Goal: Task Accomplishment & Management: Manage account settings

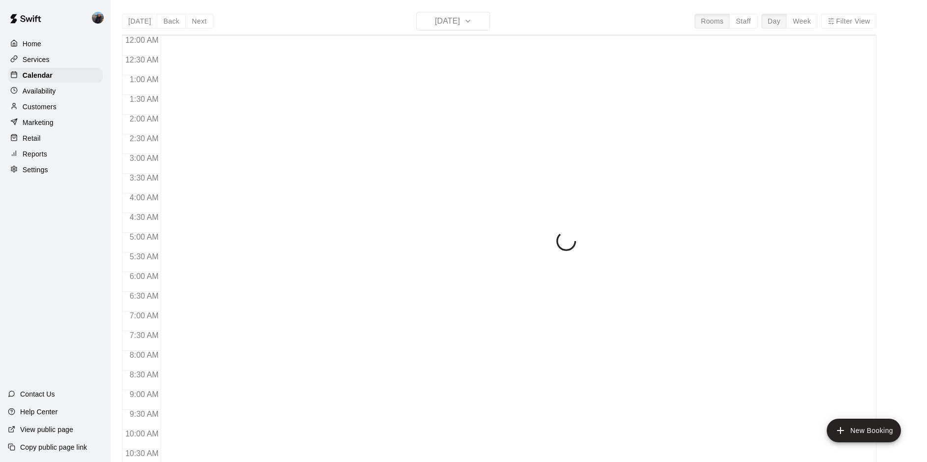
scroll to position [507, 0]
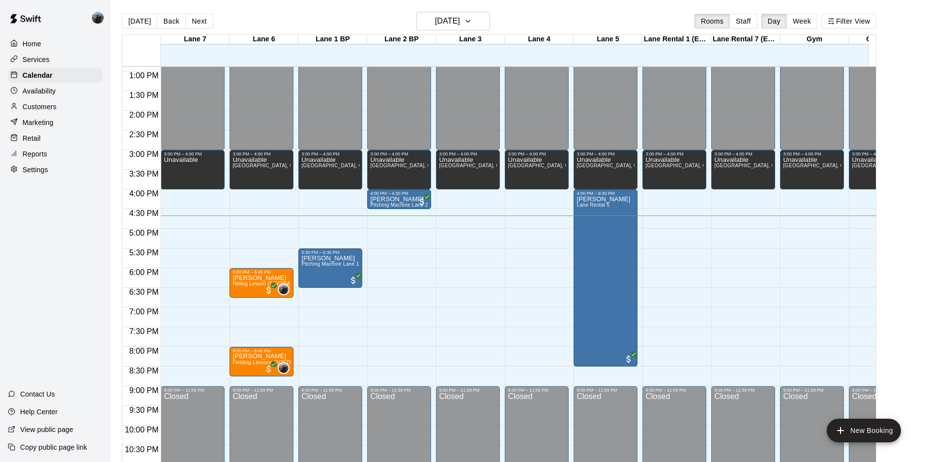
click at [41, 168] on div "Settings" at bounding box center [55, 169] width 95 height 15
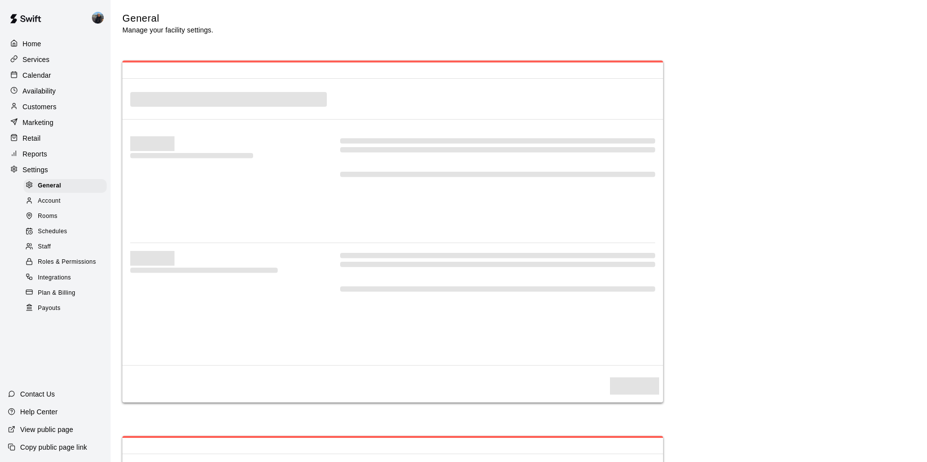
select select "**"
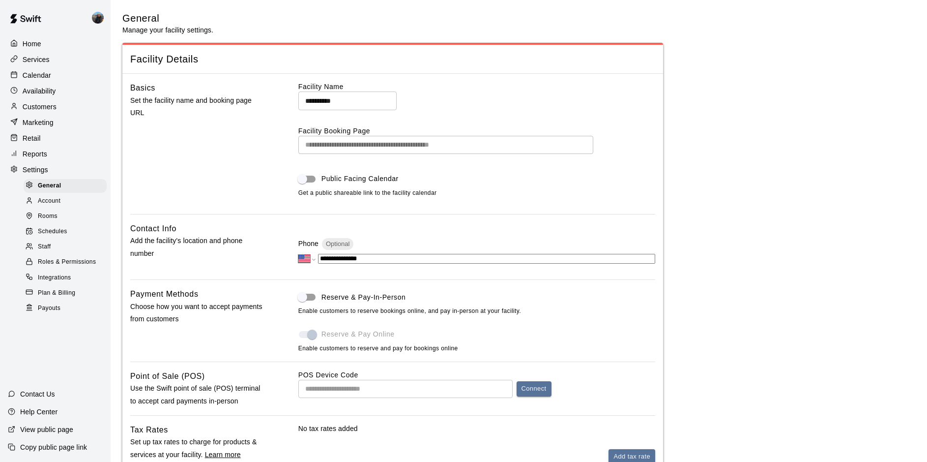
scroll to position [1807, 0]
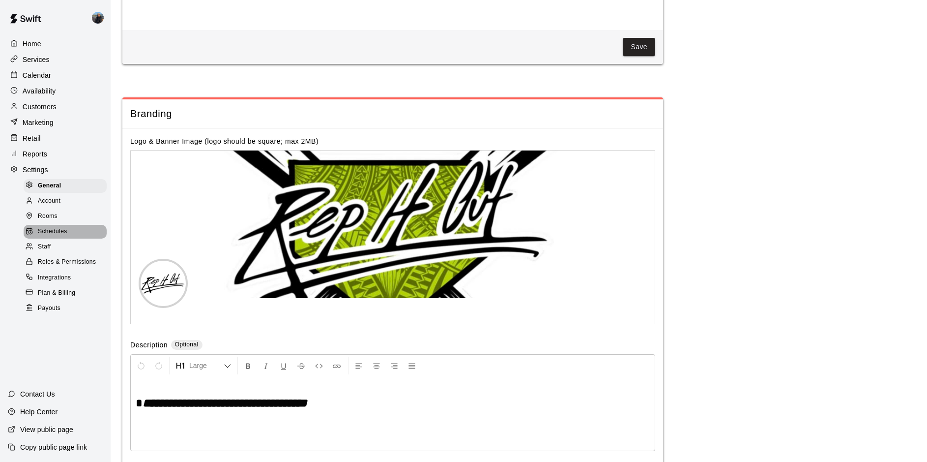
click at [58, 236] on span "Schedules" at bounding box center [52, 232] width 29 height 10
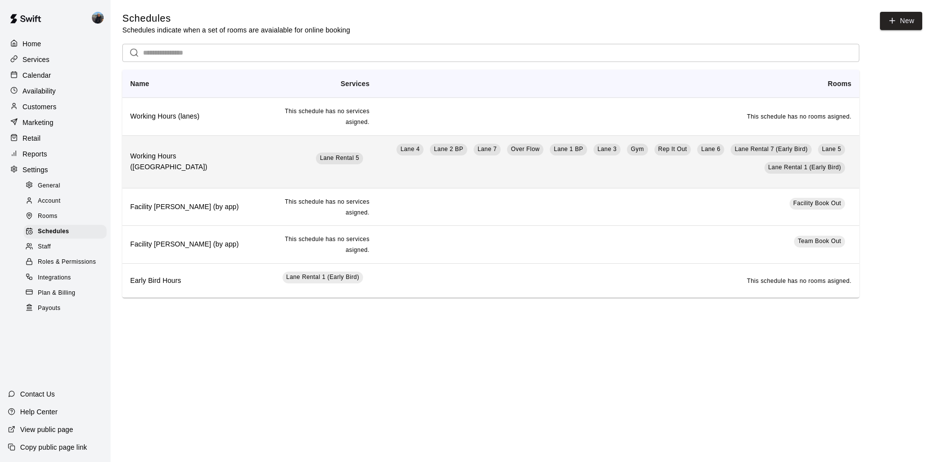
click at [378, 168] on td "Lane [GEOGRAPHIC_DATA][PERSON_NAME] [GEOGRAPHIC_DATA] [GEOGRAPHIC_DATA][PERSON_…" at bounding box center [619, 161] width 482 height 53
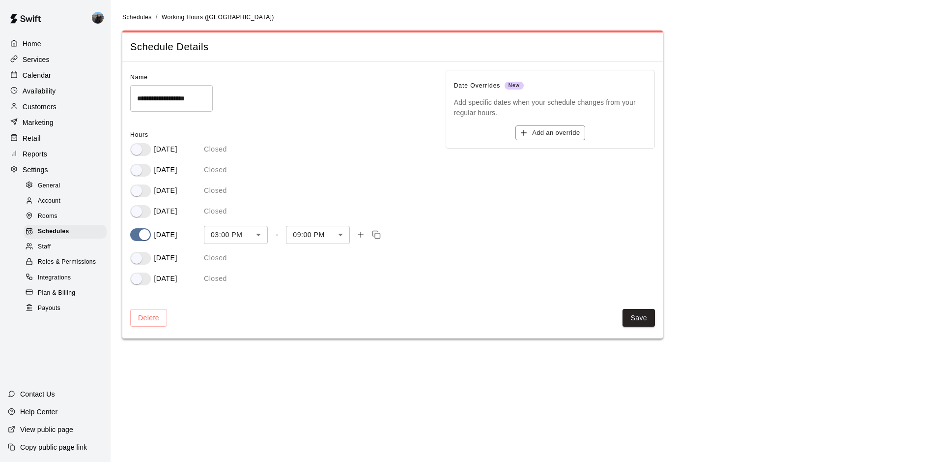
click at [147, 218] on div "**********" at bounding box center [280, 177] width 300 height 215
click at [340, 239] on body "**********" at bounding box center [467, 177] width 934 height 355
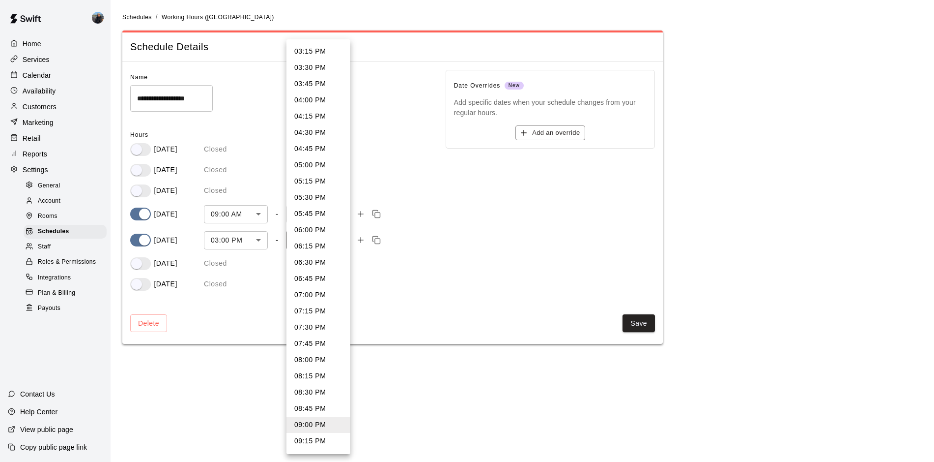
click at [146, 244] on div at bounding box center [467, 231] width 934 height 462
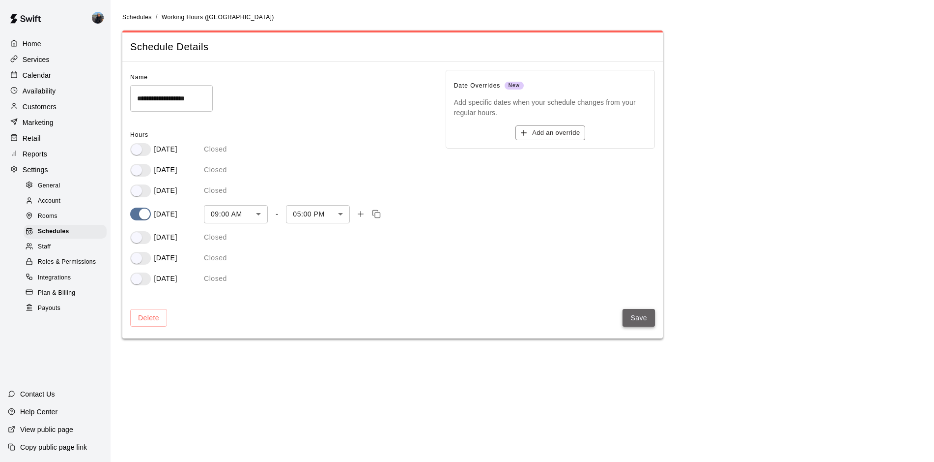
click at [646, 314] on button "Save" at bounding box center [639, 318] width 32 height 18
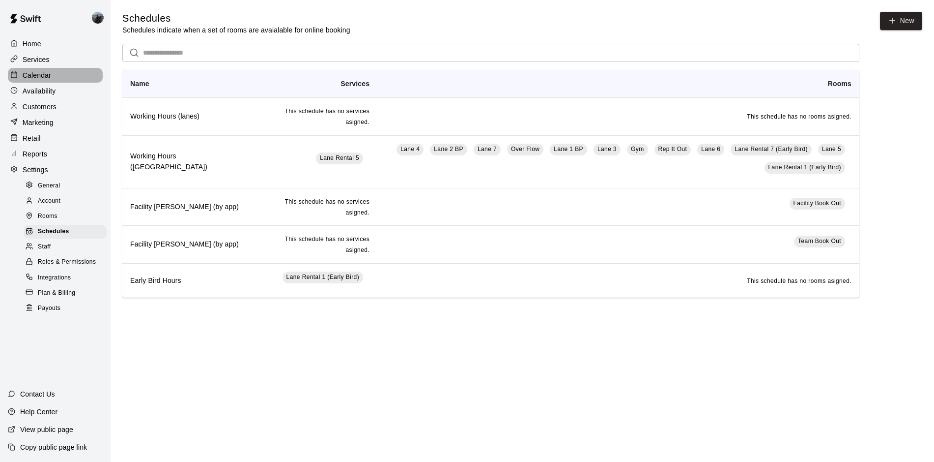
click at [19, 75] on div at bounding box center [16, 75] width 12 height 9
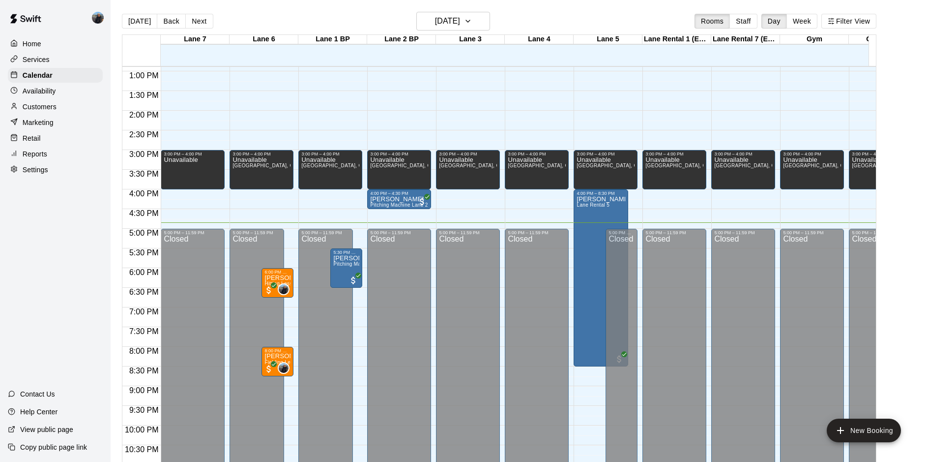
scroll to position [548, 0]
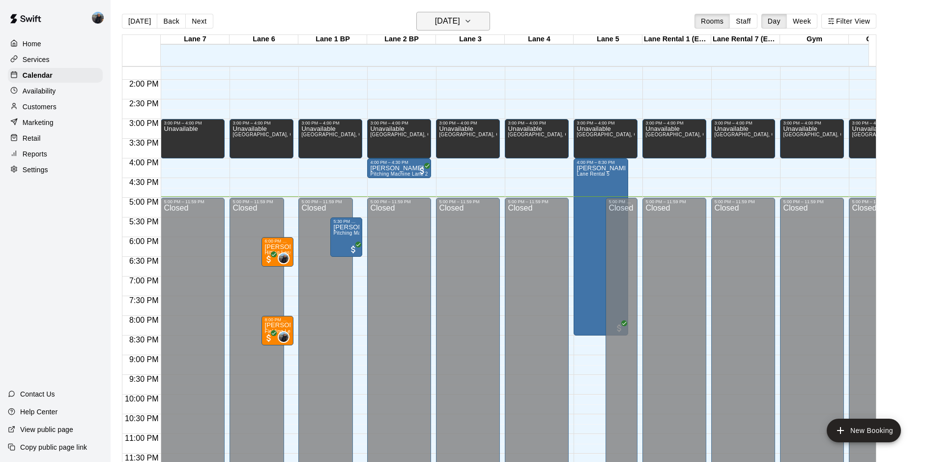
click at [460, 16] on h6 "[DATE]" at bounding box center [447, 21] width 25 height 14
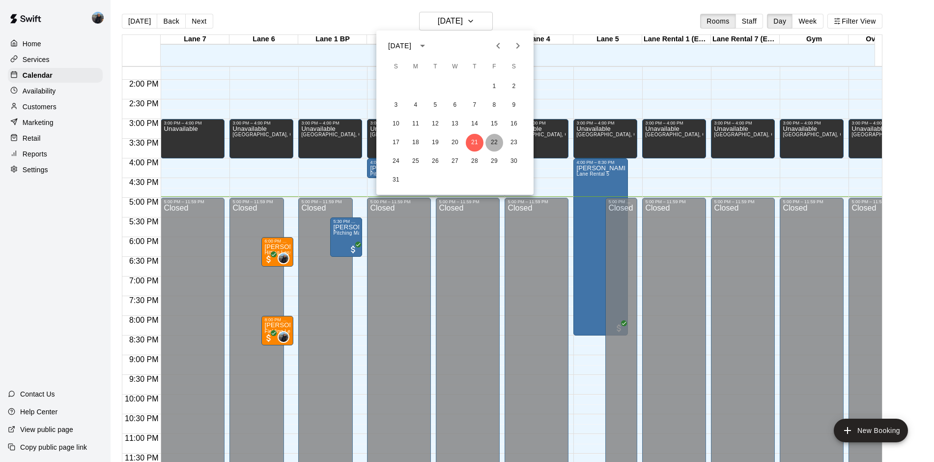
click at [496, 135] on button "22" at bounding box center [495, 143] width 18 height 18
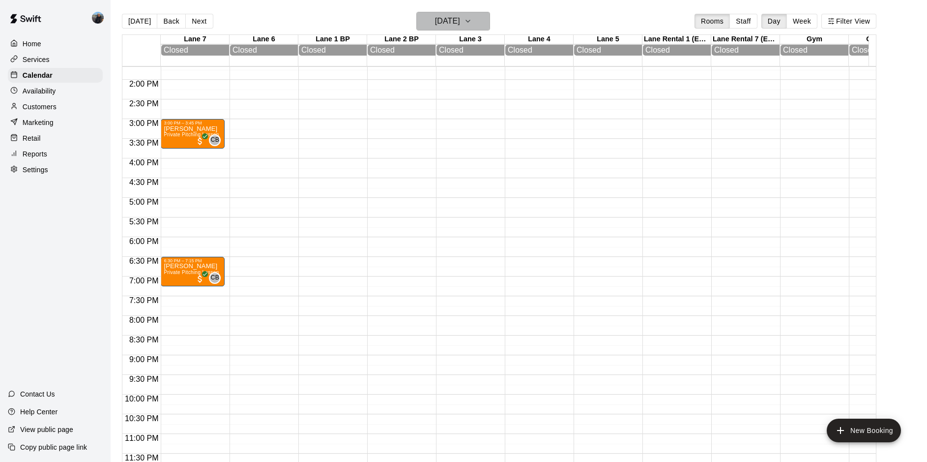
click at [419, 25] on button "Friday Aug 22" at bounding box center [453, 21] width 74 height 19
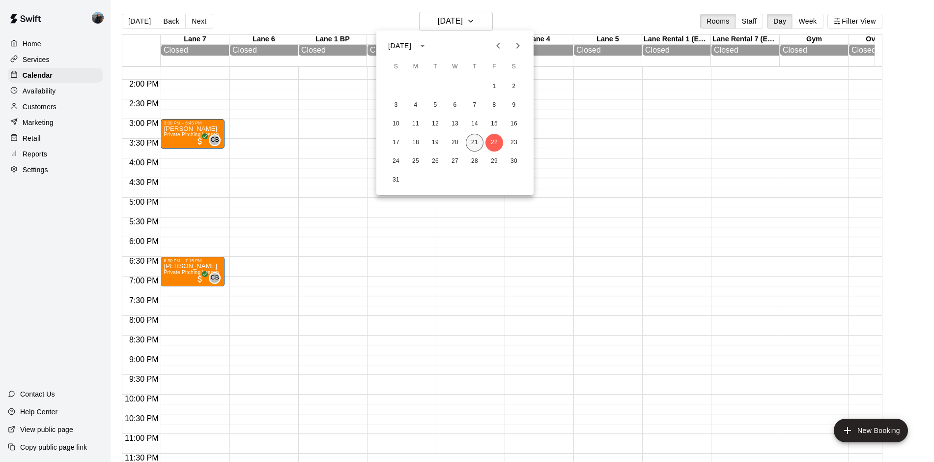
click at [471, 140] on button "21" at bounding box center [475, 143] width 18 height 18
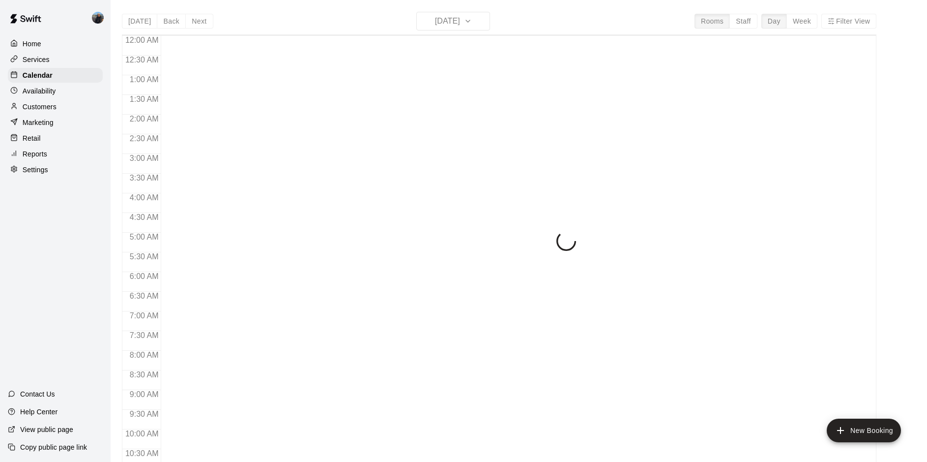
scroll to position [507, 0]
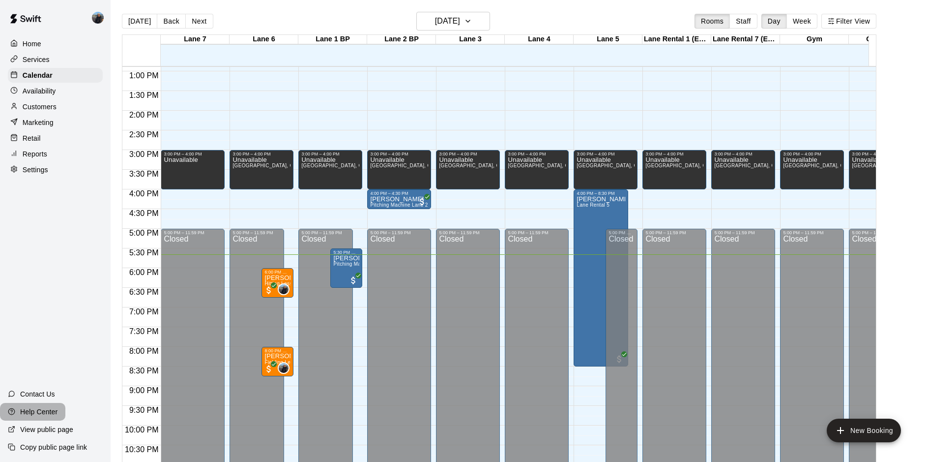
click at [19, 407] on div "Help Center" at bounding box center [32, 412] width 65 height 18
